Goal: Find specific page/section: Find specific page/section

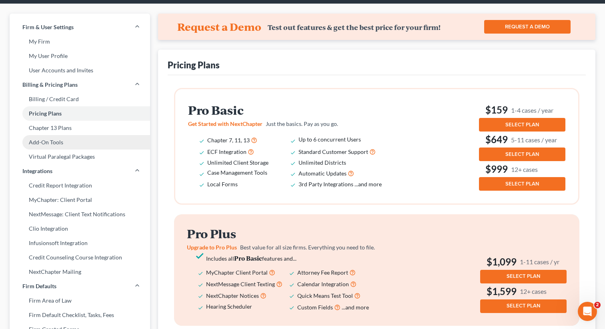
scroll to position [39, 0]
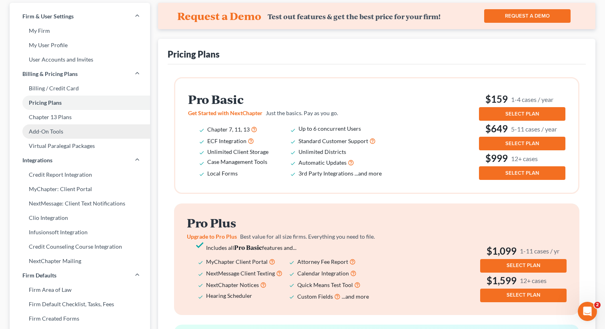
click at [53, 132] on link "Add-On Tools" at bounding box center [80, 131] width 140 height 14
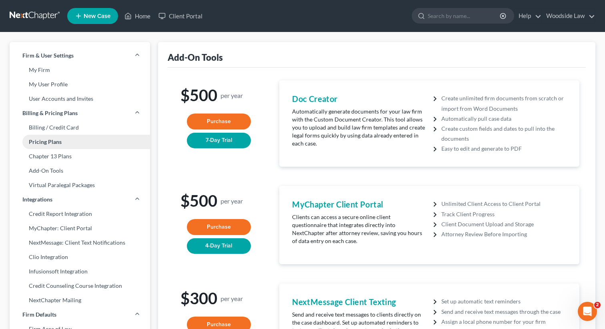
click at [47, 140] on link "Pricing Plans" at bounding box center [80, 142] width 140 height 14
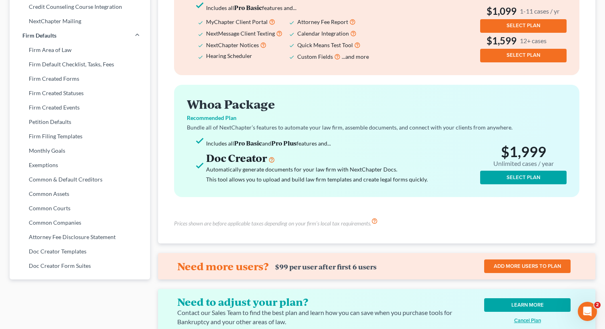
scroll to position [316, 0]
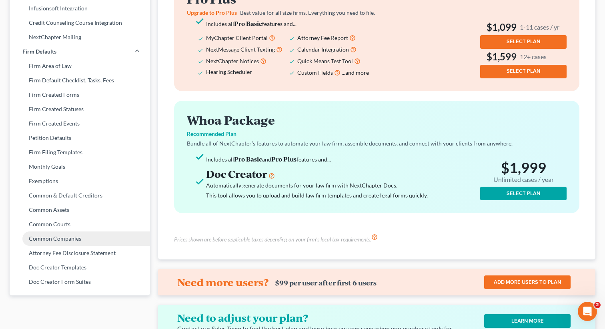
click at [56, 236] on link "Common Companies" at bounding box center [80, 239] width 140 height 14
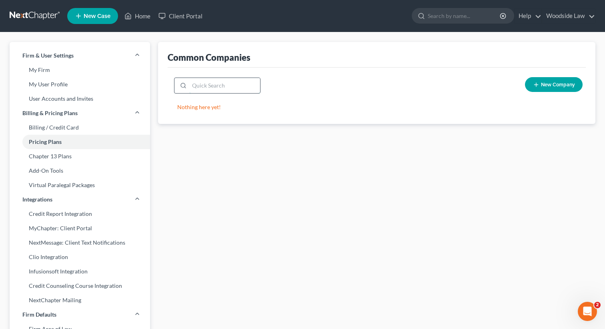
click at [225, 86] on input "search" at bounding box center [224, 85] width 71 height 15
type input "a"
type input "b"
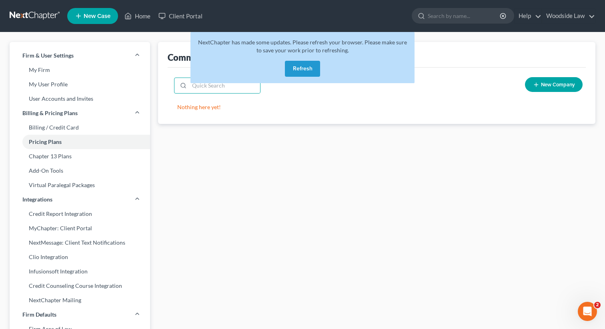
click at [300, 73] on button "Refresh" at bounding box center [302, 69] width 35 height 16
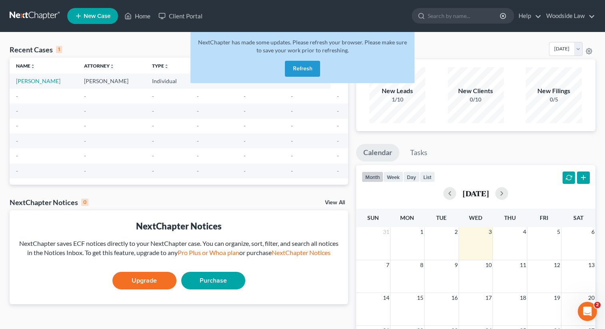
click at [305, 73] on button "Refresh" at bounding box center [302, 69] width 35 height 16
